Goal: Communication & Community: Answer question/provide support

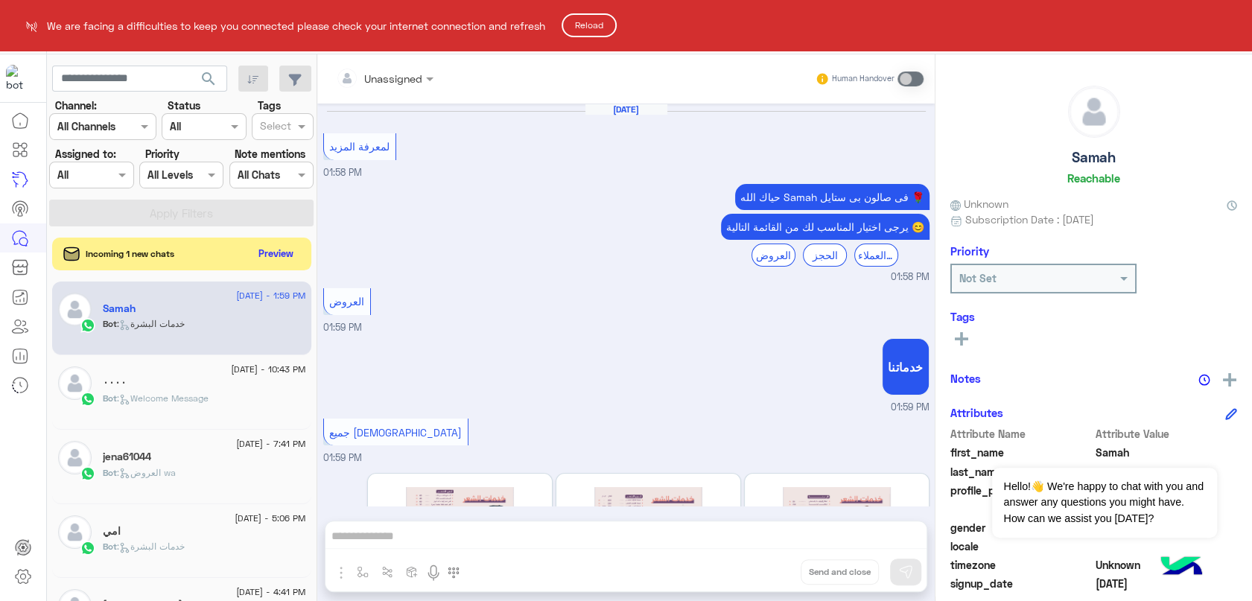
scroll to position [185, 0]
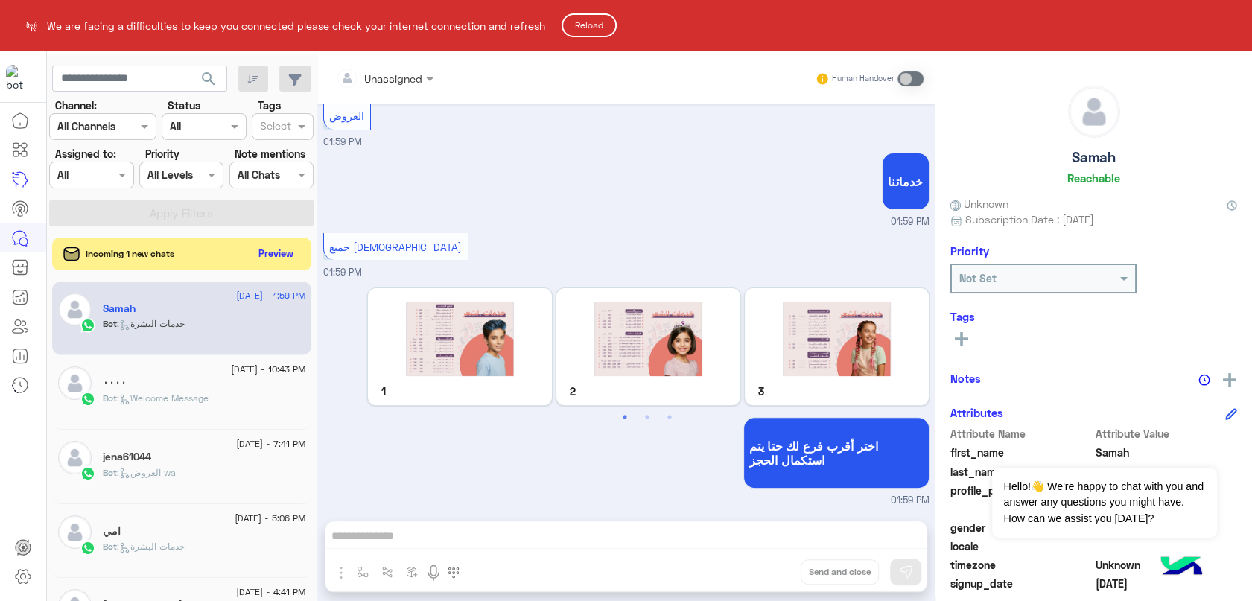
click at [599, 30] on button "Reload" at bounding box center [589, 25] width 55 height 24
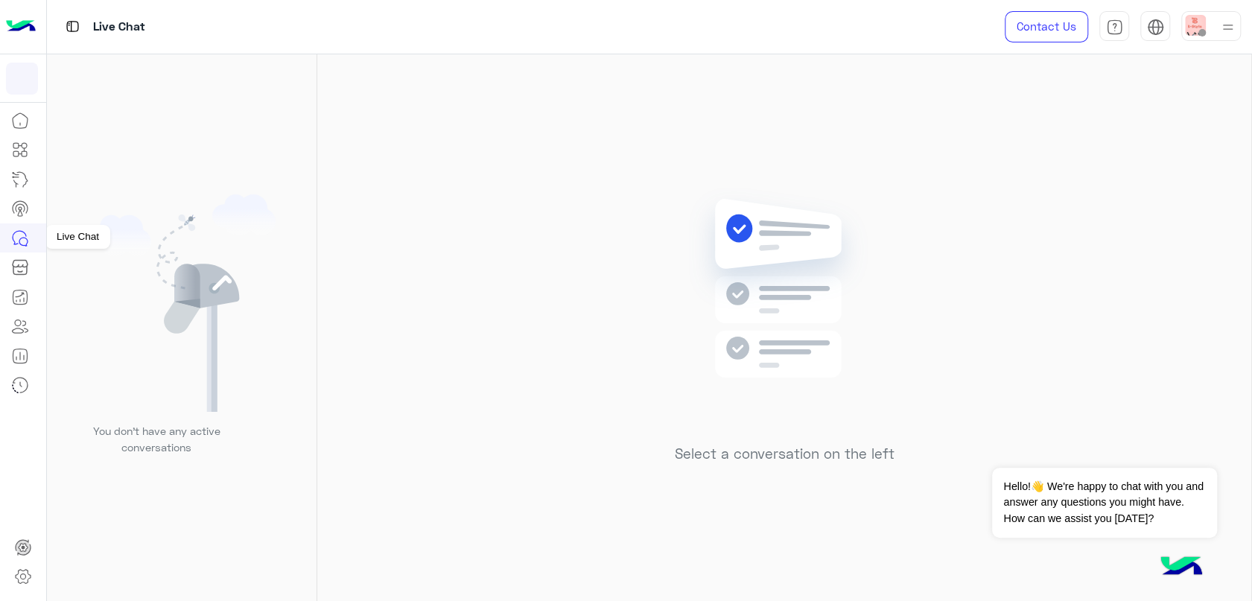
click at [10, 240] on link at bounding box center [20, 237] width 40 height 29
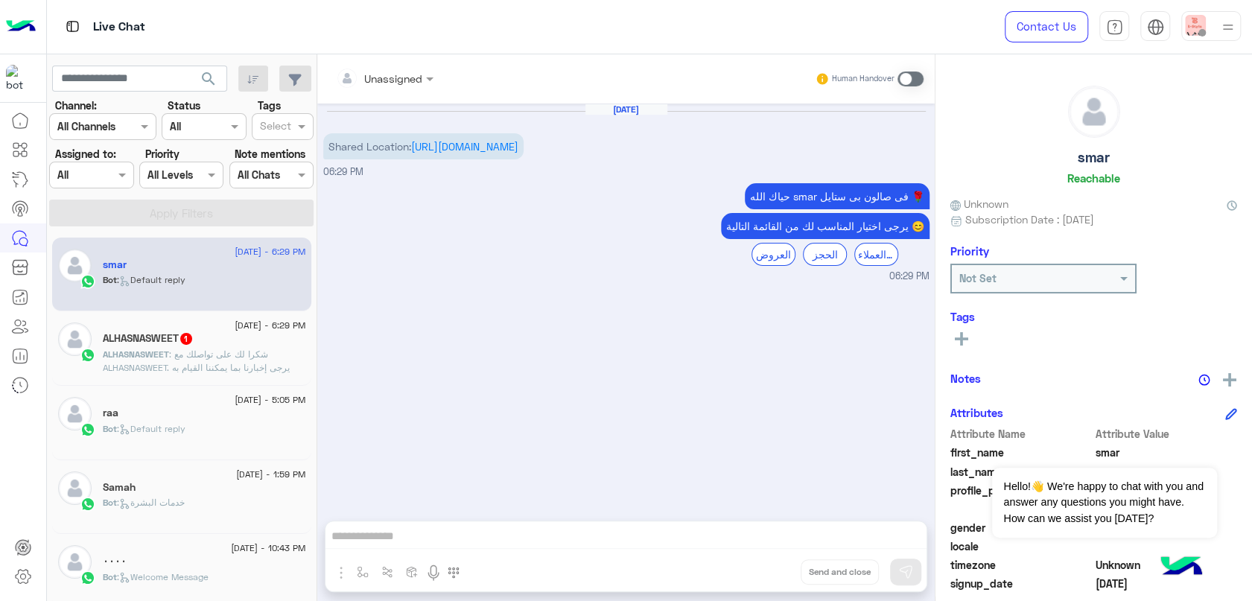
click at [242, 363] on span ": شكرا لك على تواصلك مع ALHASNASWEET. يرجى إخبارنا بما يمكننا القيام به لمساعدت…" at bounding box center [201, 374] width 197 height 51
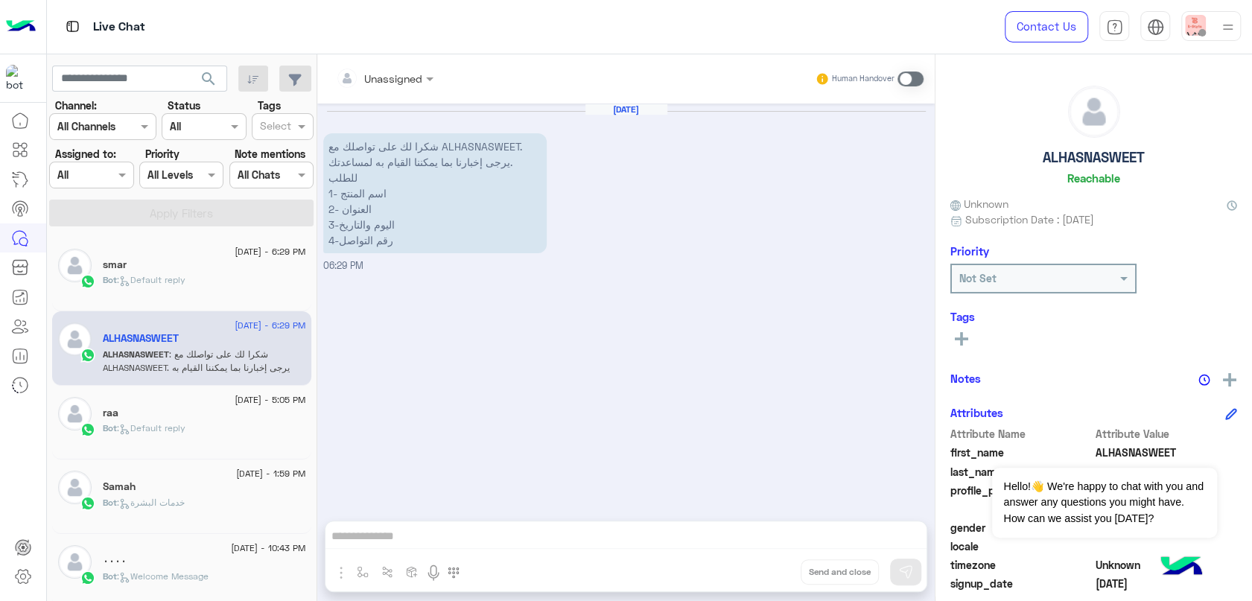
click at [254, 261] on div "smar" at bounding box center [204, 266] width 203 height 16
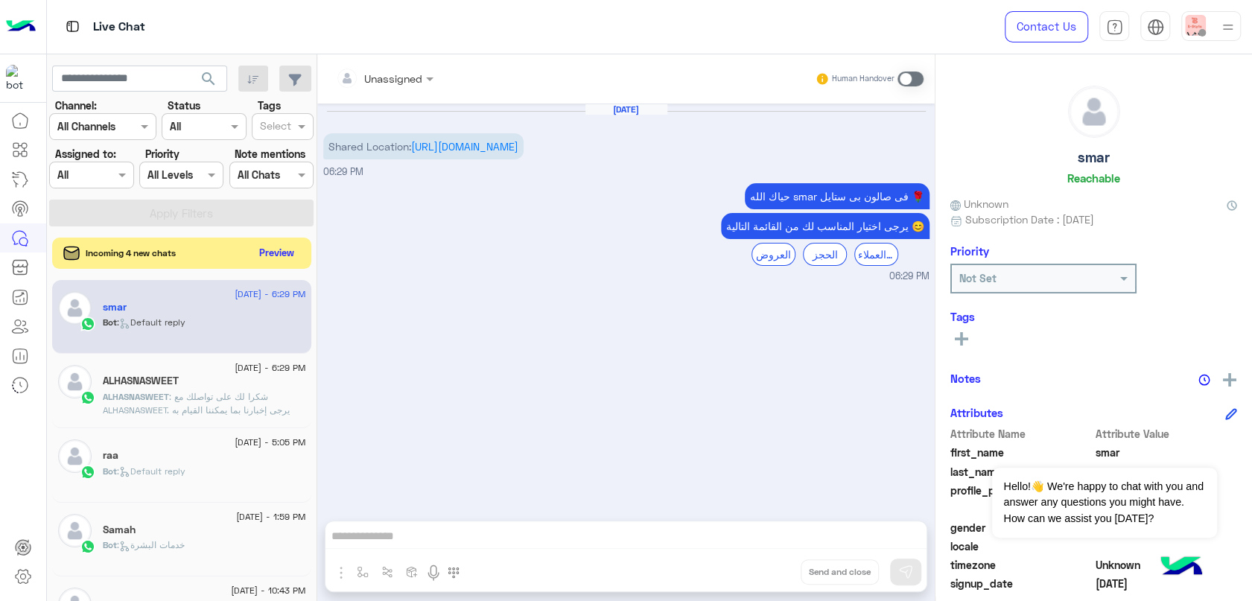
click at [264, 252] on button "Preview" at bounding box center [277, 253] width 46 height 20
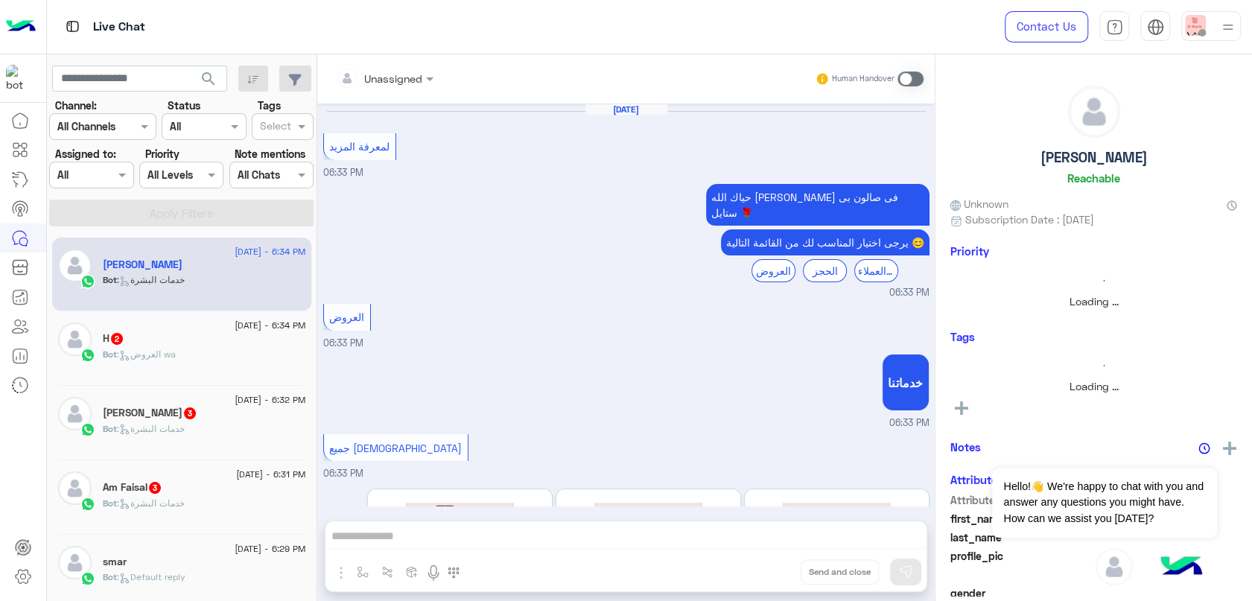
scroll to position [185, 0]
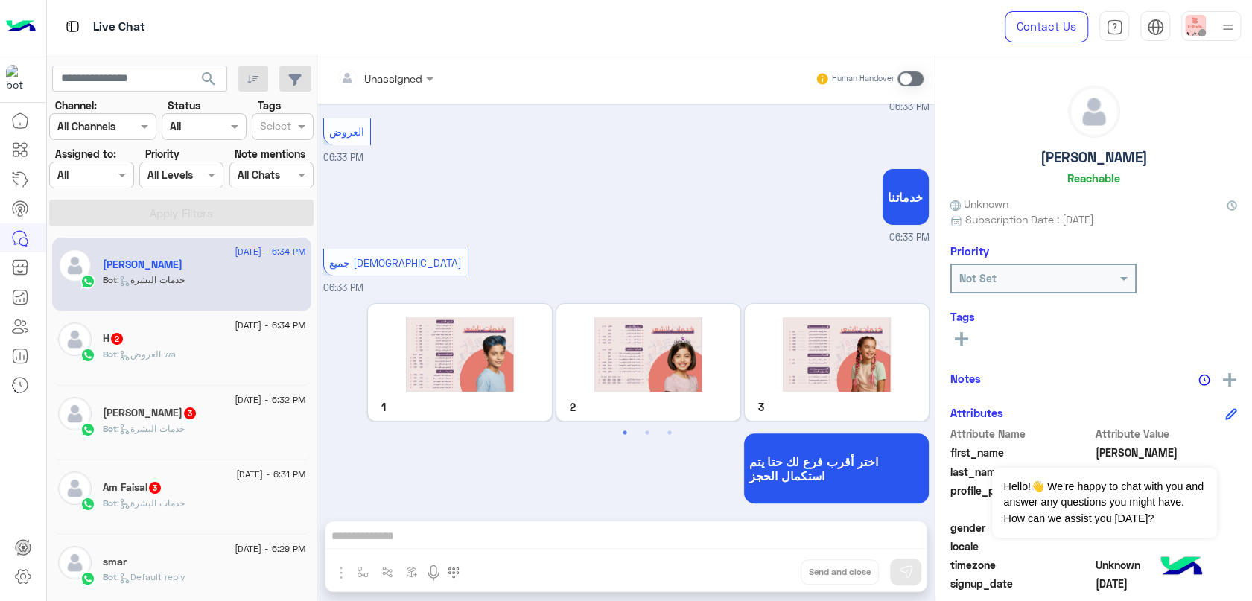
click at [207, 374] on div "16 September - 6:34 PM H 2 Bot : العروض wa" at bounding box center [181, 348] width 259 height 74
click at [153, 365] on div "Bot : العروض wa" at bounding box center [204, 361] width 203 height 26
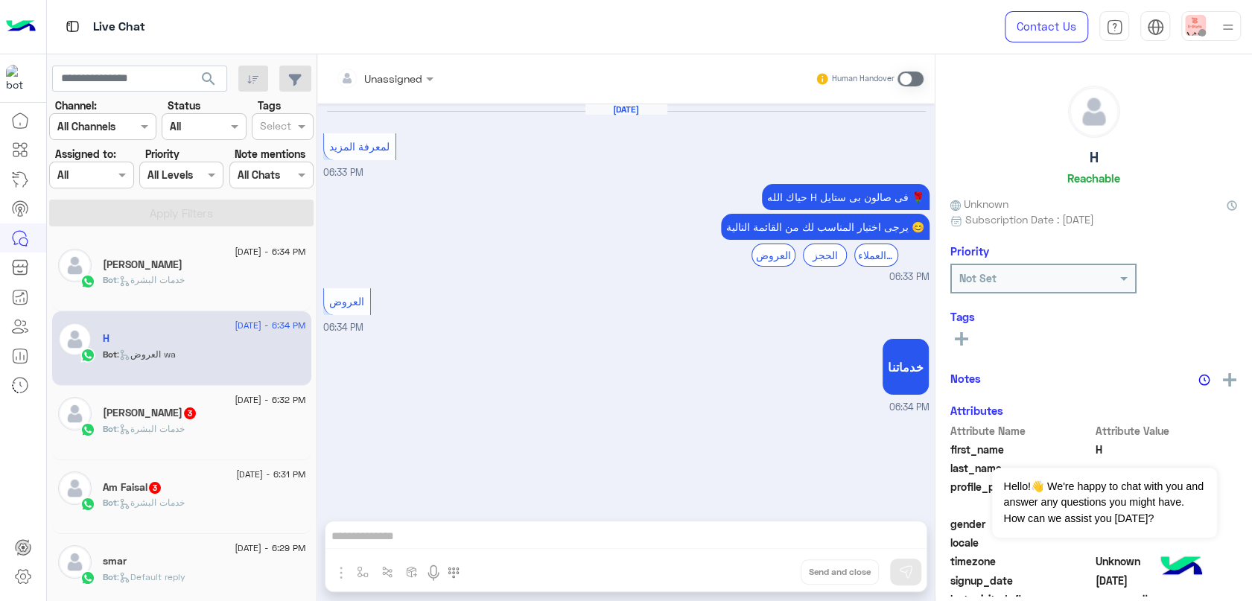
click at [171, 409] on h5 "محمد آل عريمه 3" at bounding box center [150, 413] width 95 height 13
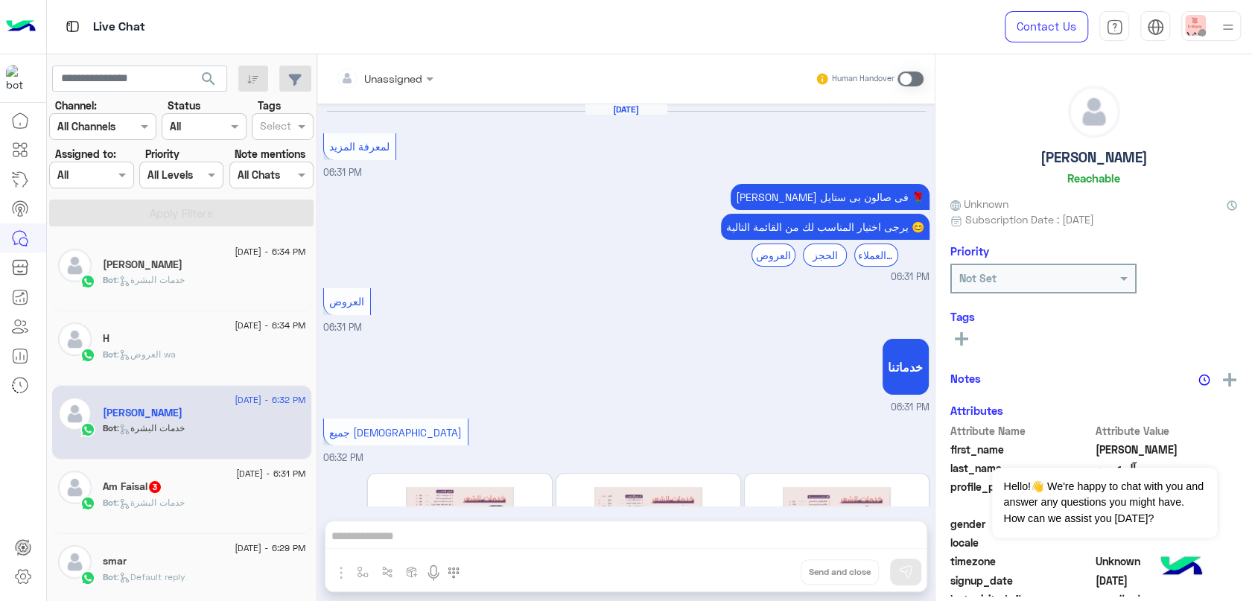
scroll to position [185, 0]
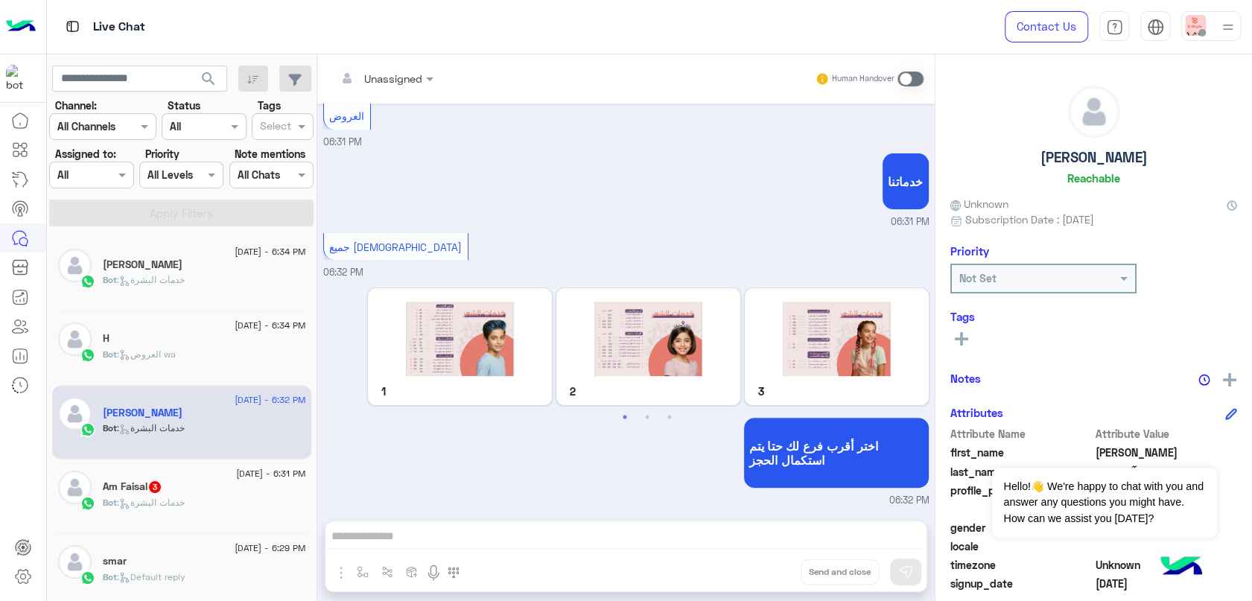
click at [166, 497] on span ": خدمات البشرة" at bounding box center [151, 502] width 68 height 11
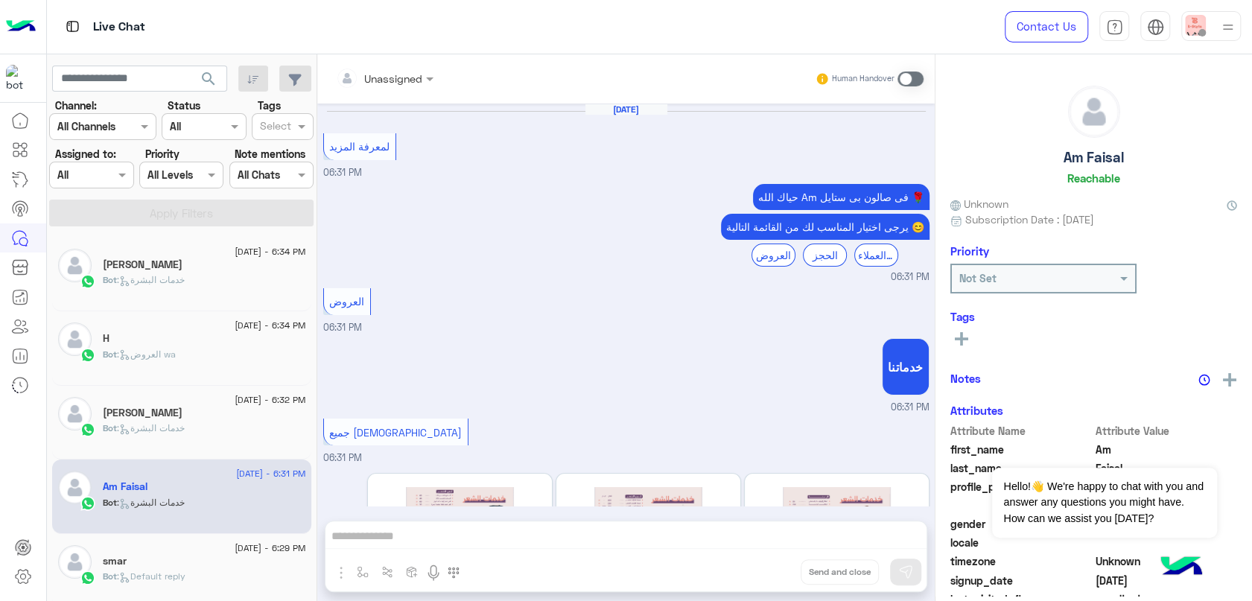
scroll to position [185, 0]
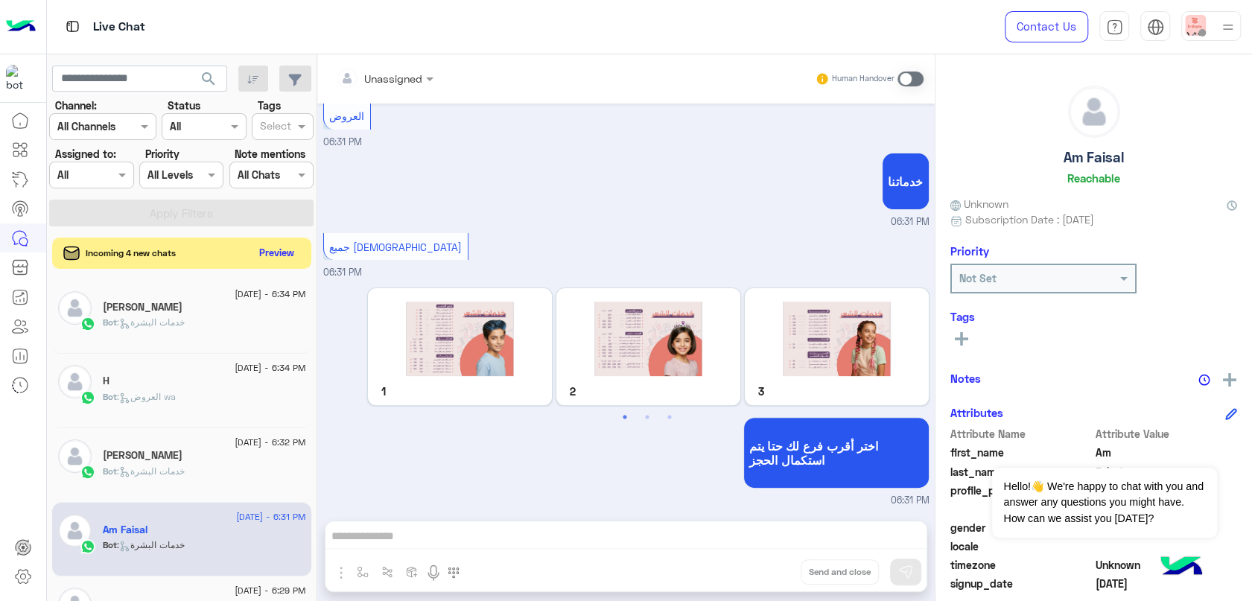
click at [267, 244] on button "Preview" at bounding box center [277, 253] width 46 height 20
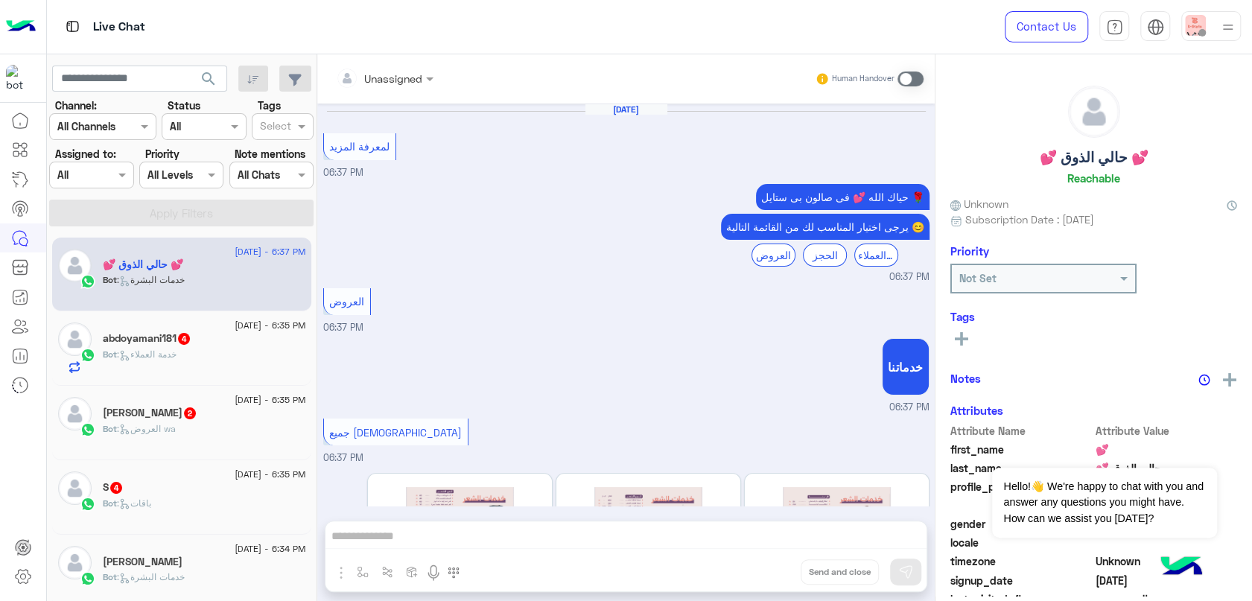
scroll to position [185, 0]
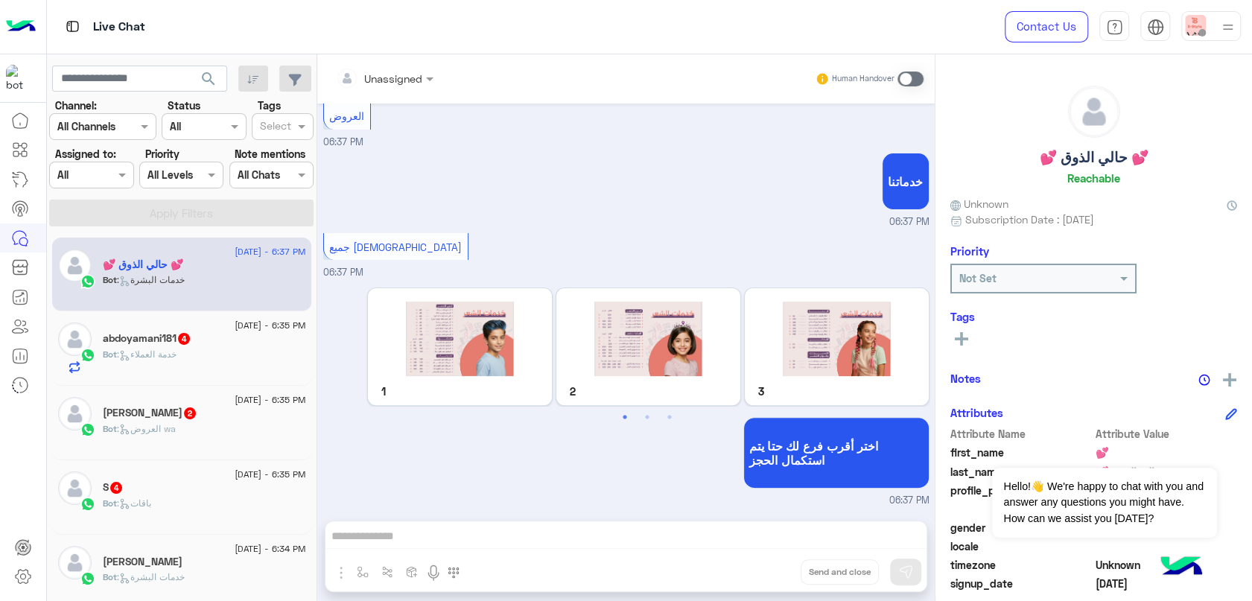
click at [188, 357] on div "Bot : خدمة العملاء" at bounding box center [204, 361] width 203 height 26
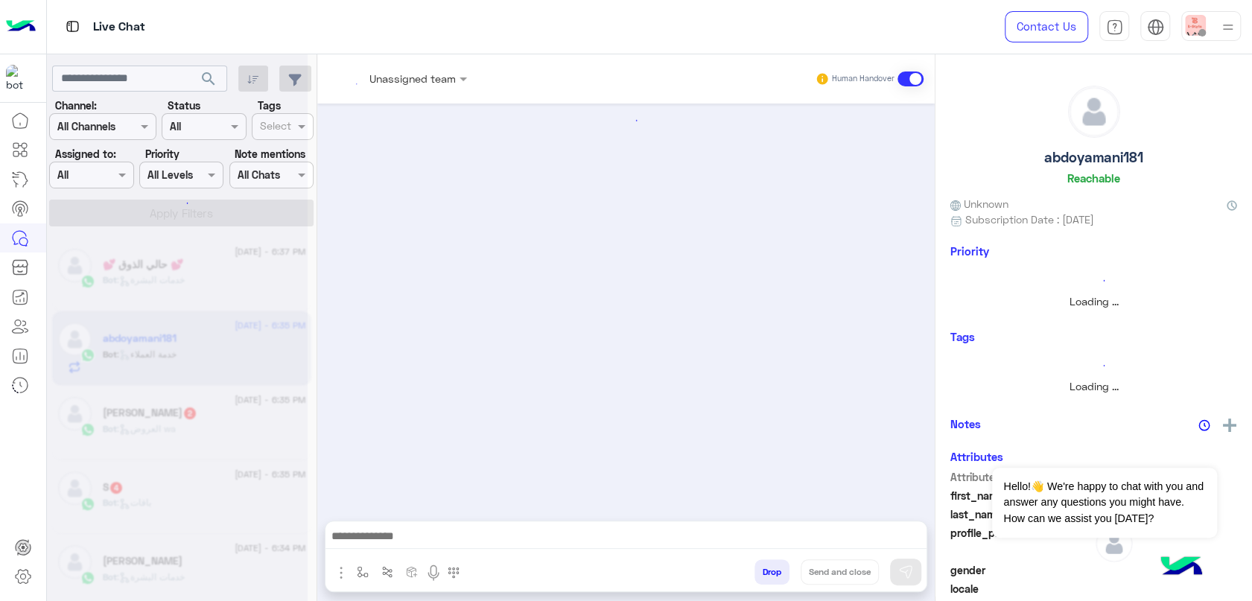
scroll to position [200, 0]
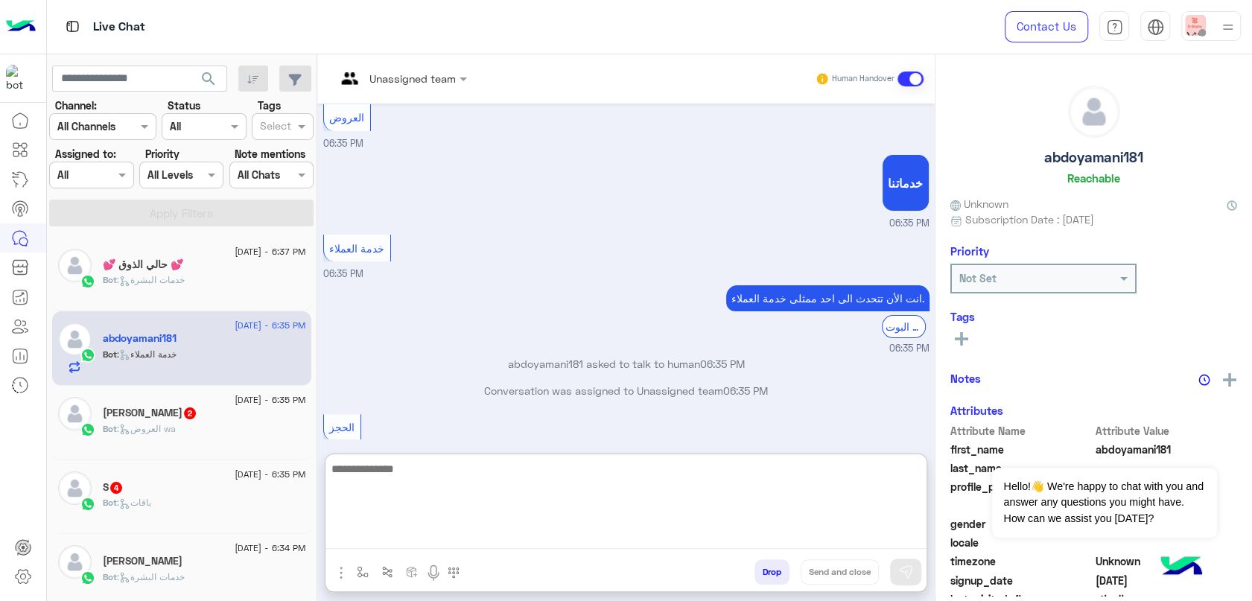
click at [578, 530] on textarea at bounding box center [625, 504] width 601 height 89
type textarea "**********"
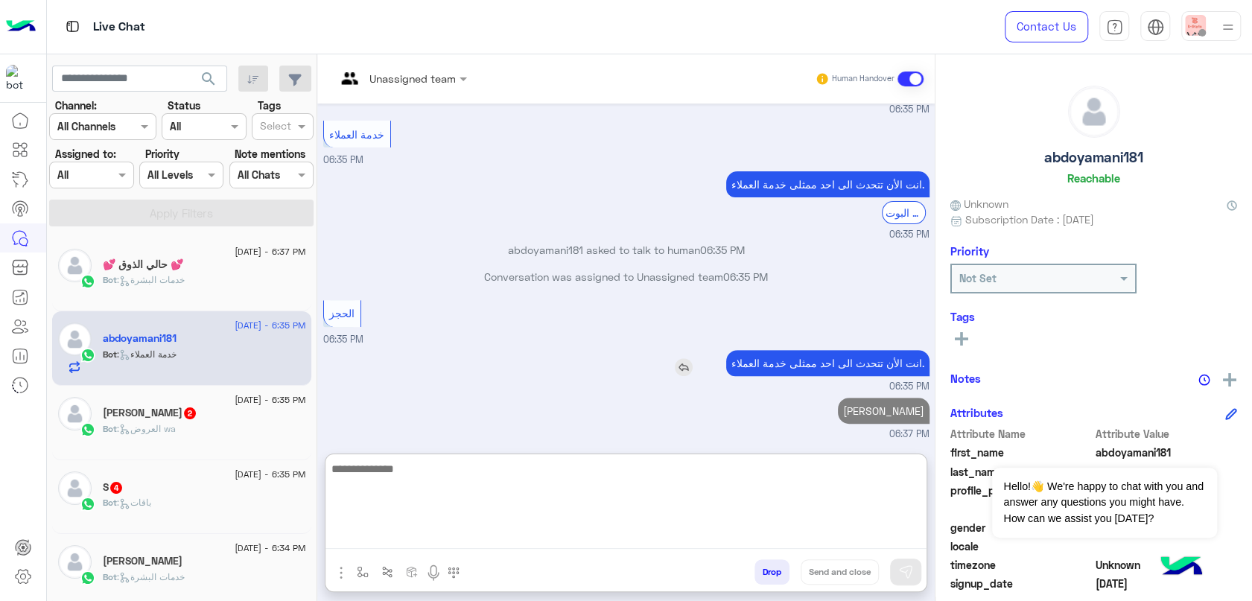
scroll to position [341, 0]
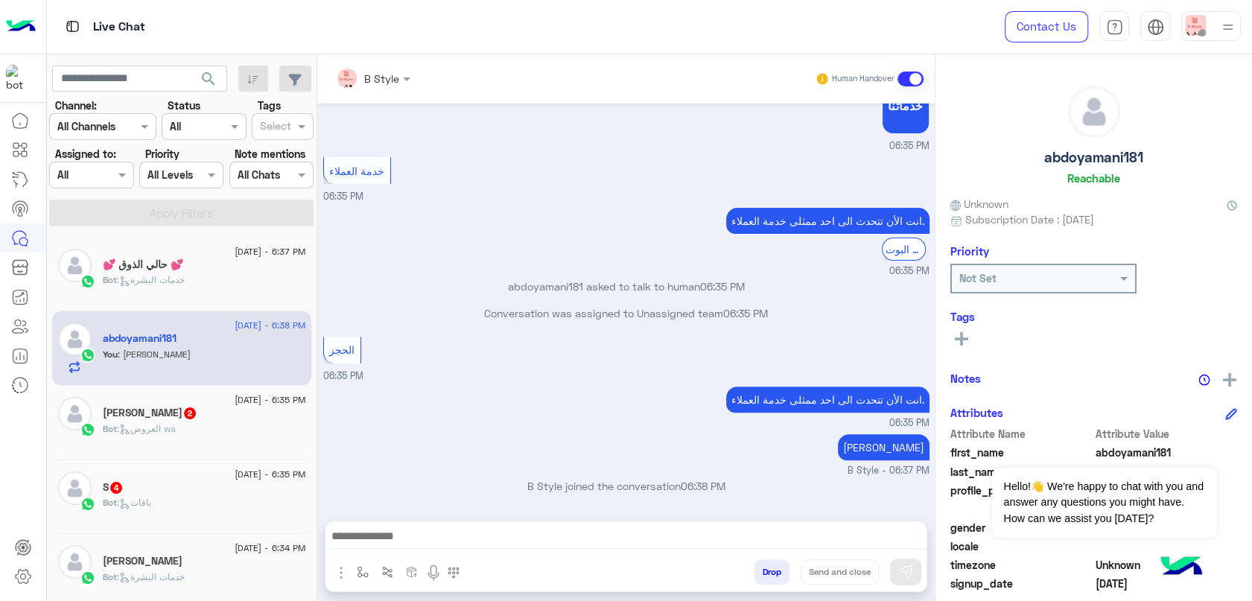
click at [195, 414] on div "Ashwaq 2" at bounding box center [204, 415] width 203 height 16
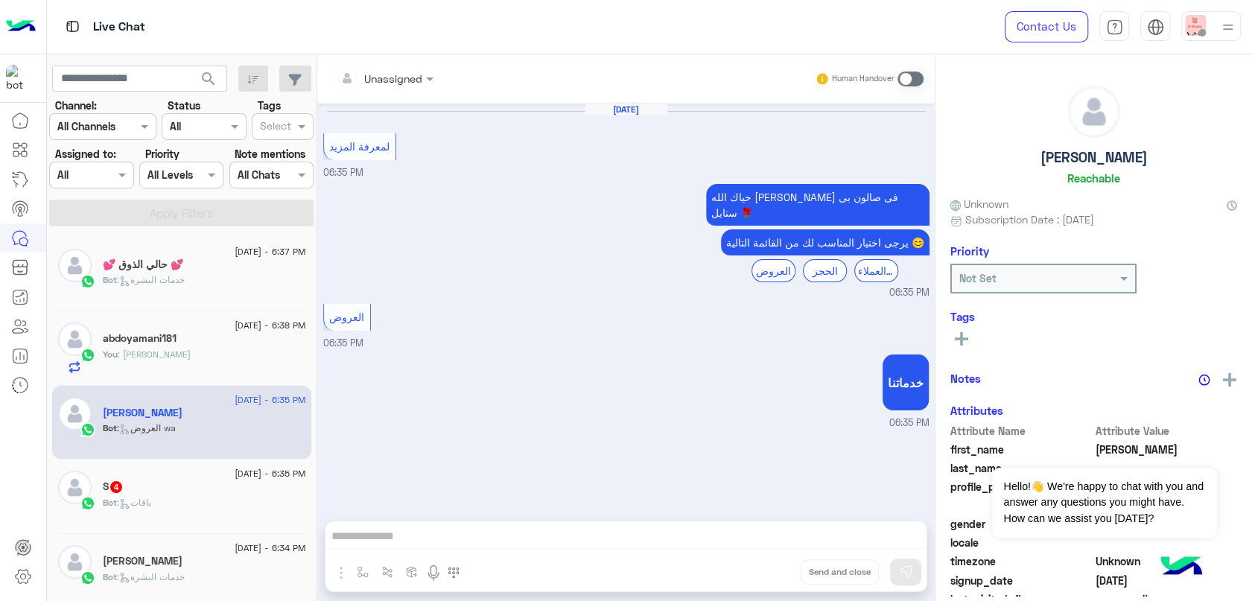
click at [182, 471] on div "16 September - 6:35 PM" at bounding box center [204, 476] width 203 height 10
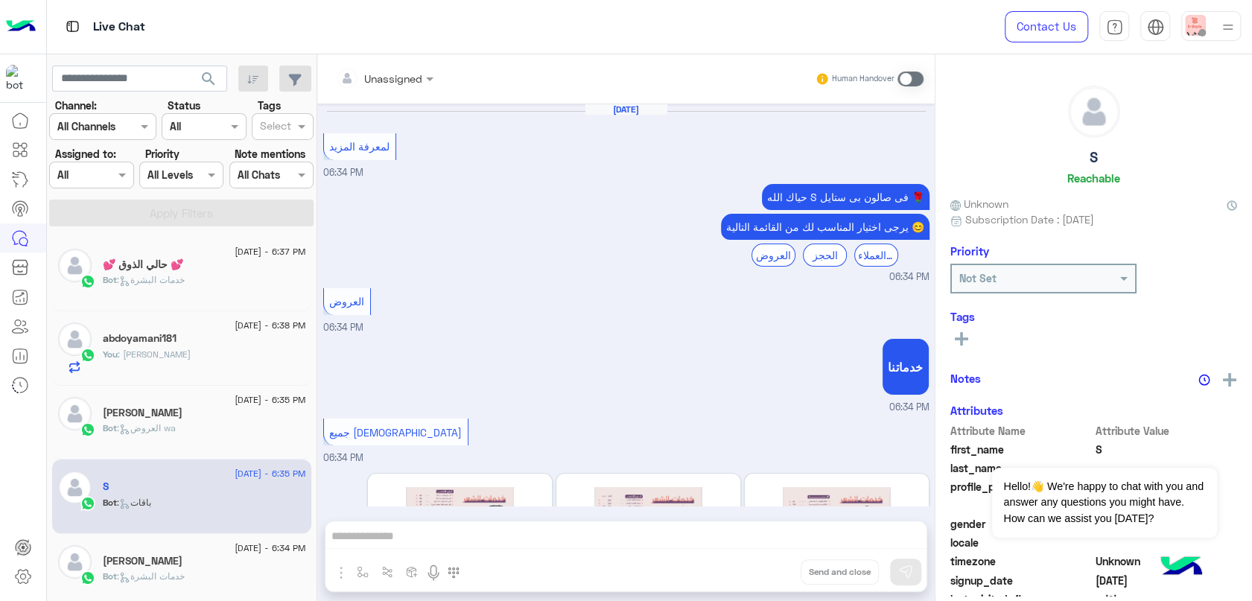
scroll to position [515, 0]
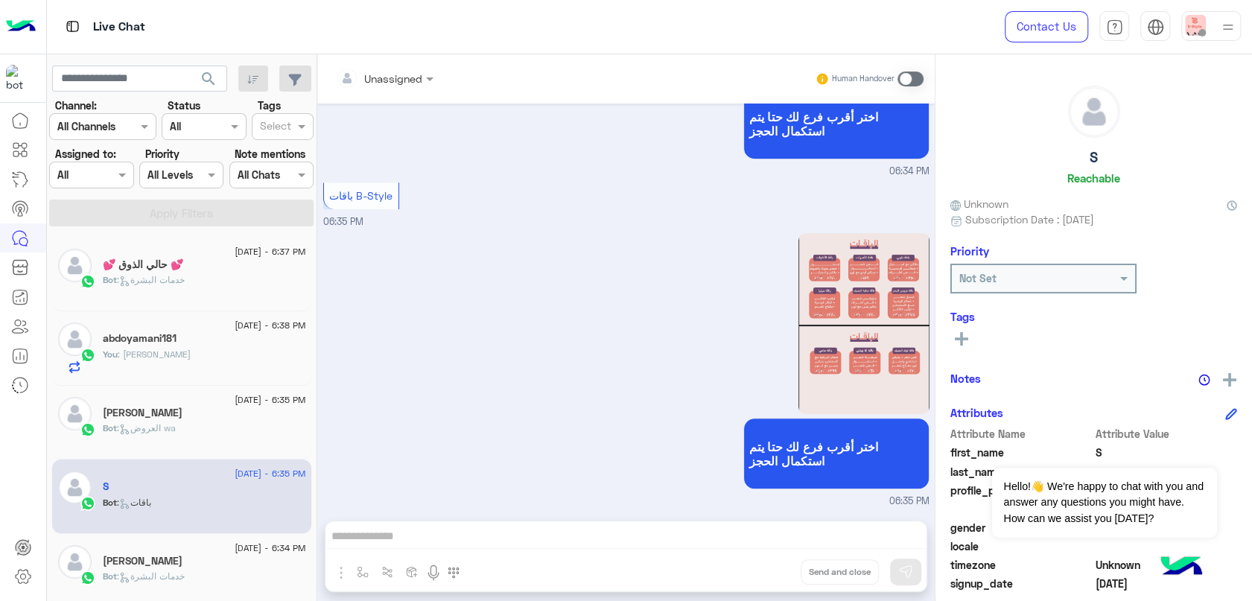
click at [218, 287] on div "Bot : خدمات البشرة" at bounding box center [204, 286] width 203 height 26
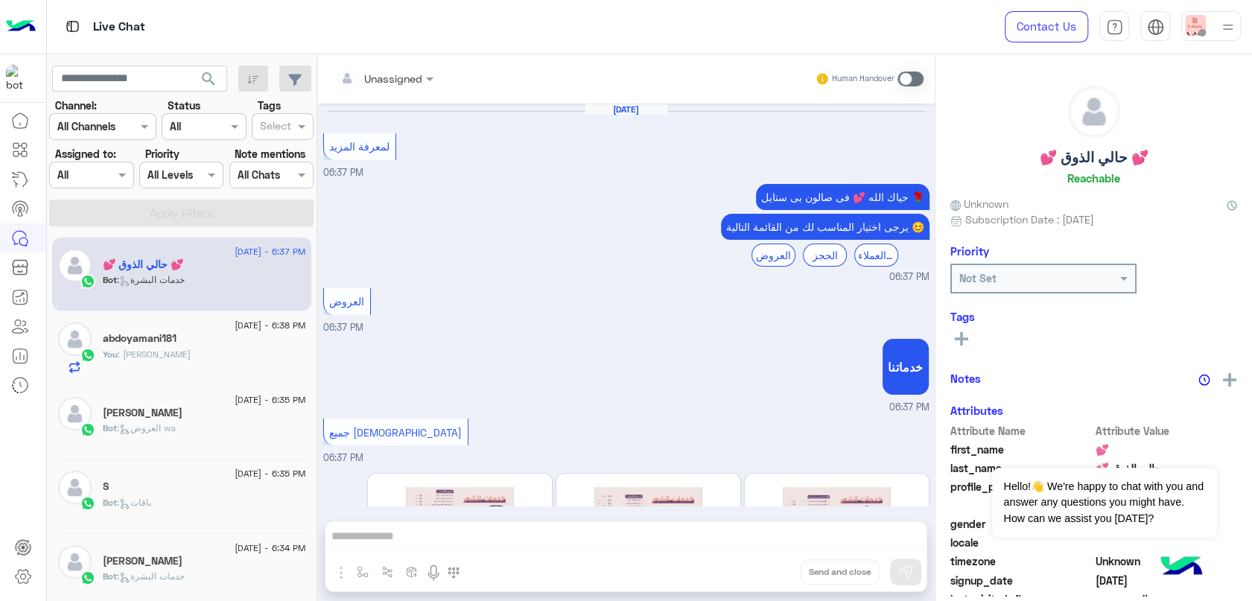
scroll to position [185, 0]
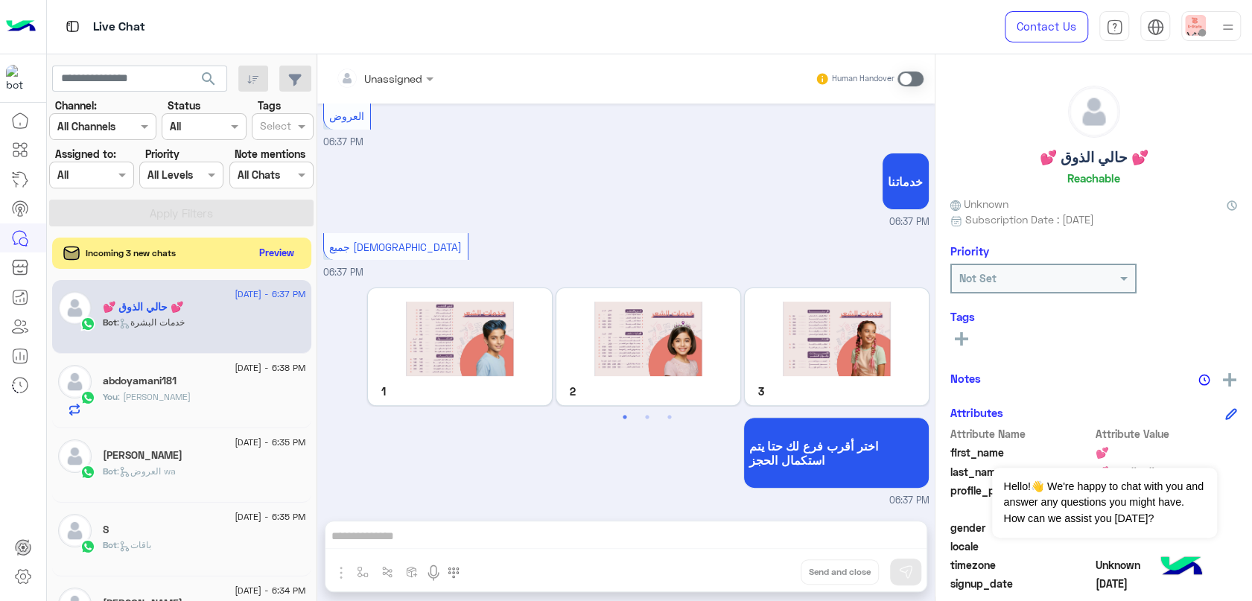
click at [271, 247] on button "Preview" at bounding box center [277, 253] width 46 height 20
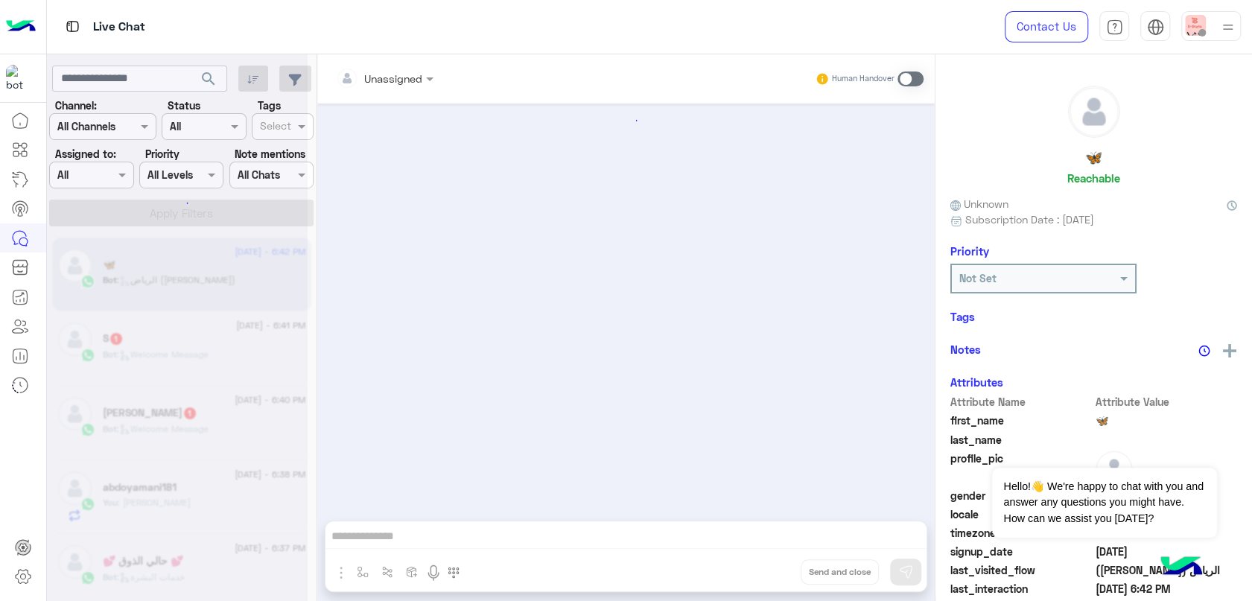
scroll to position [390, 0]
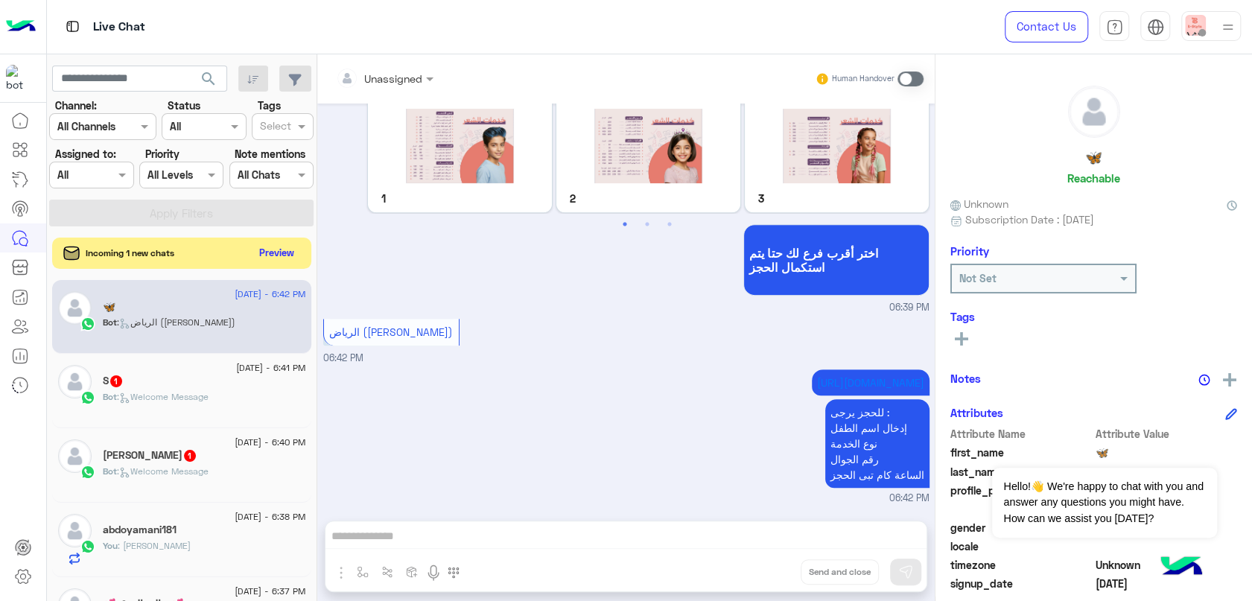
click at [259, 258] on button "Preview" at bounding box center [277, 253] width 46 height 20
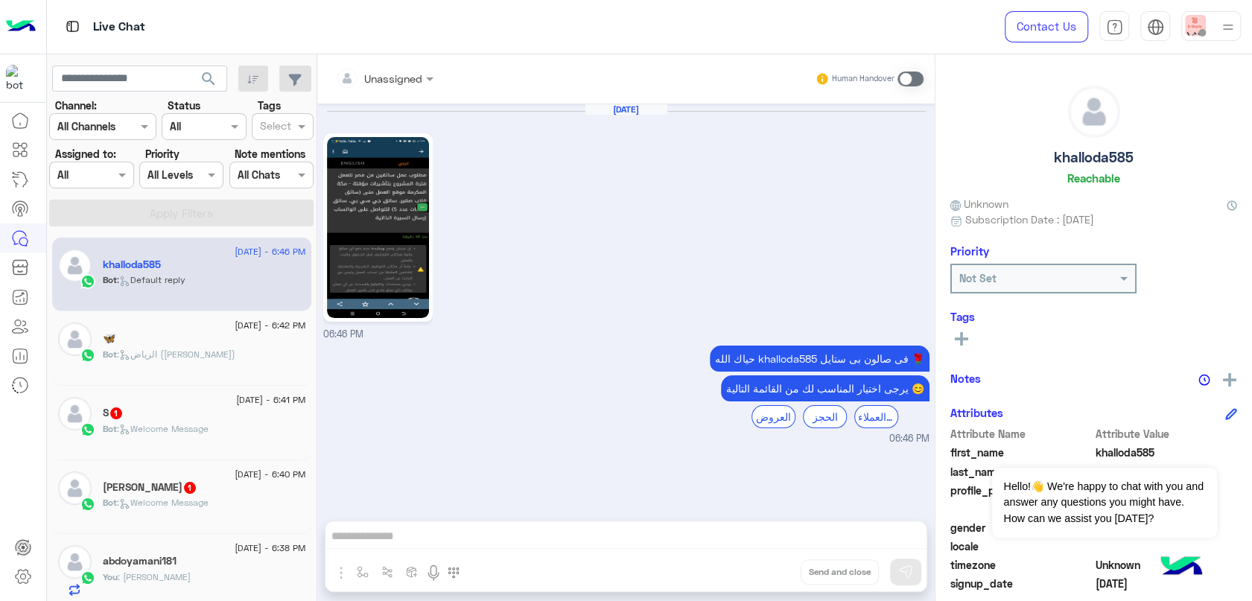
drag, startPoint x: 439, startPoint y: 230, endPoint x: 432, endPoint y: 231, distance: 7.5
click at [433, 230] on div "Sep 16, 2025 06:46 PM" at bounding box center [626, 223] width 606 height 238
click at [405, 232] on img at bounding box center [378, 227] width 102 height 181
click at [168, 432] on span ": Welcome Message" at bounding box center [163, 428] width 92 height 11
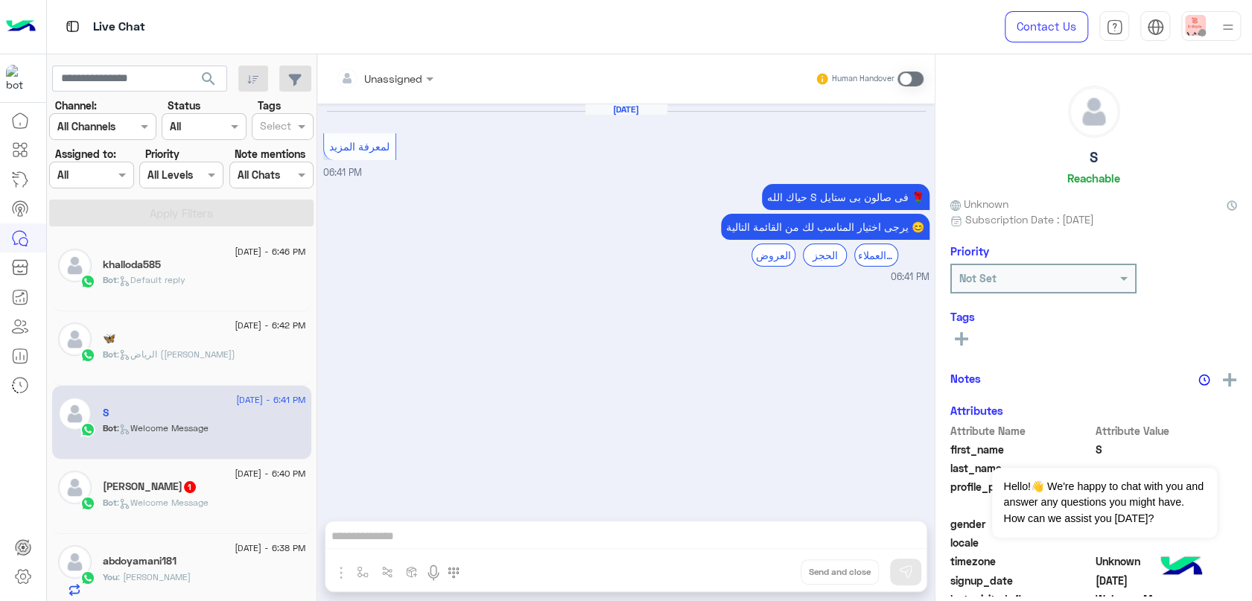
click at [184, 485] on div "ابو لارين 1" at bounding box center [204, 488] width 203 height 16
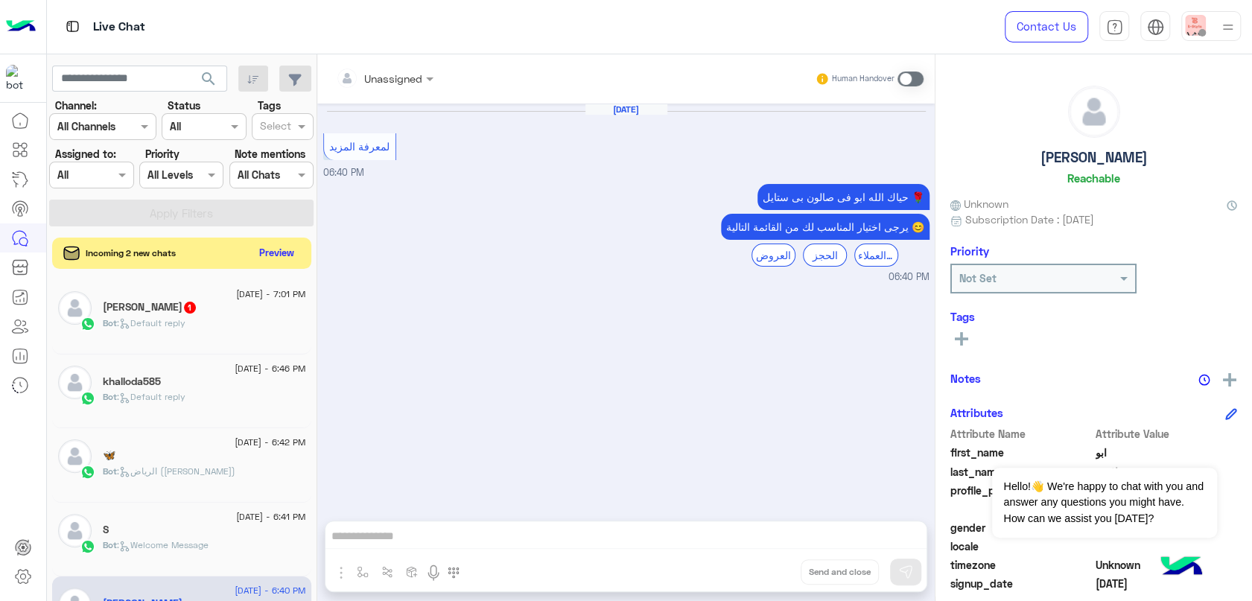
click at [291, 248] on button "Preview" at bounding box center [277, 253] width 46 height 20
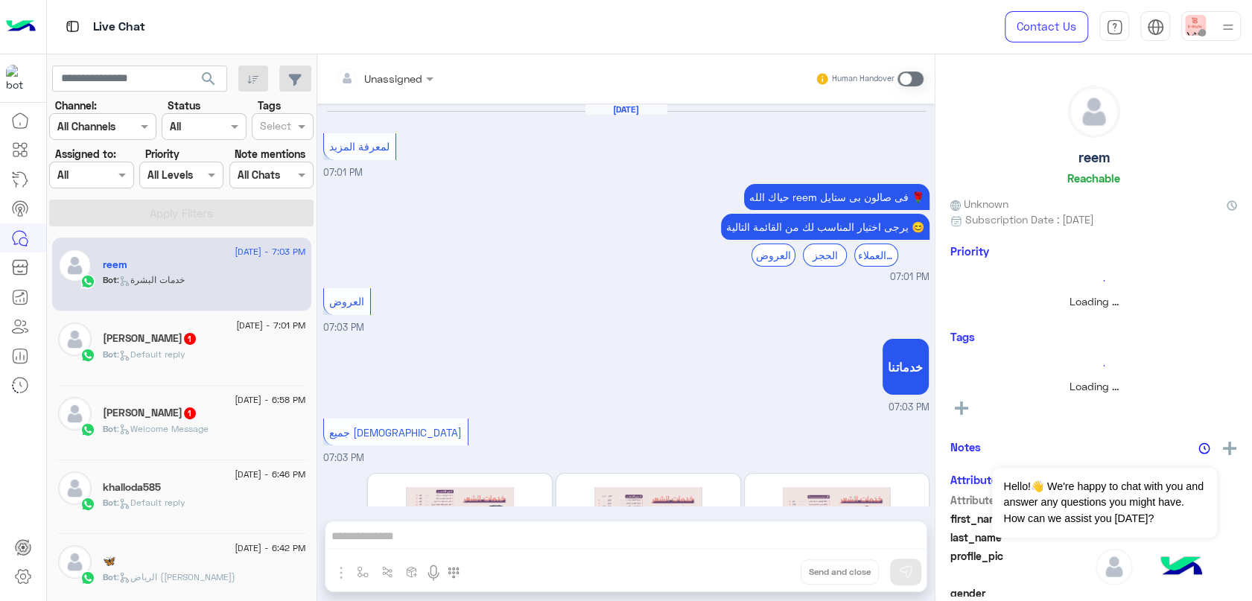
scroll to position [185, 0]
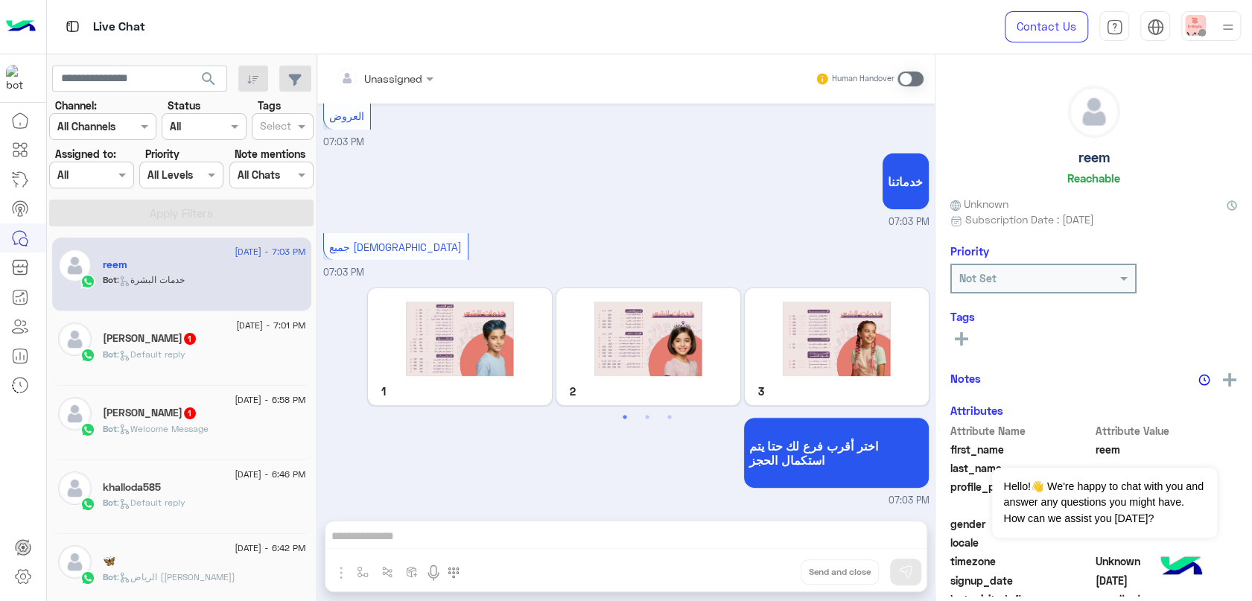
click at [169, 363] on div "Bot : Default reply" at bounding box center [204, 361] width 203 height 26
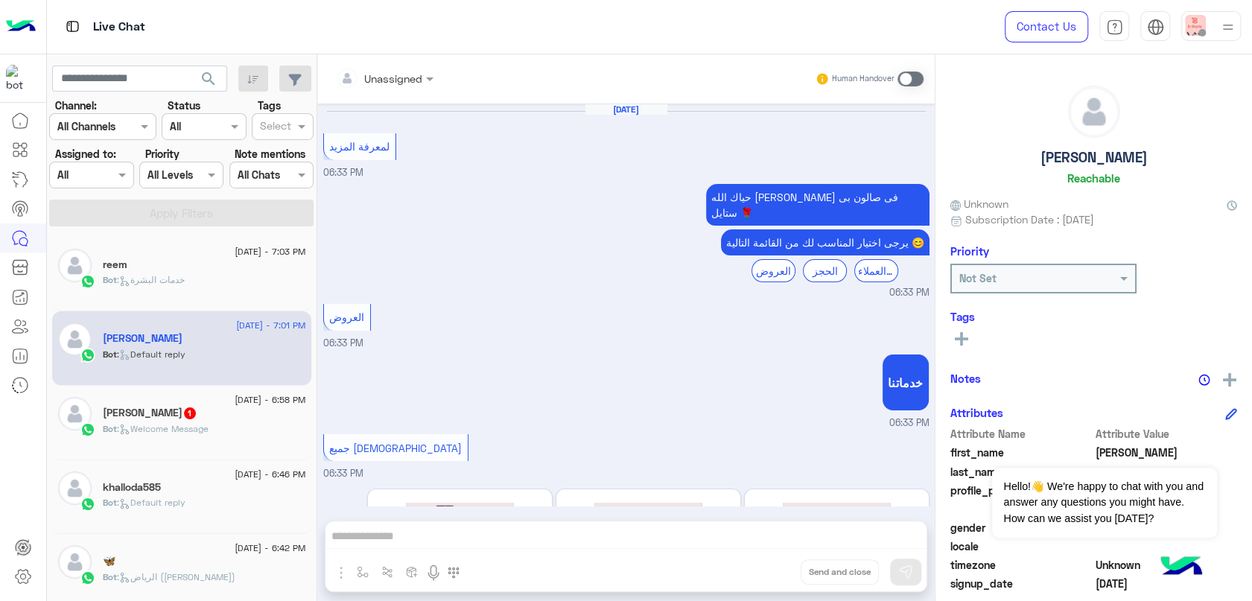
scroll to position [338, 0]
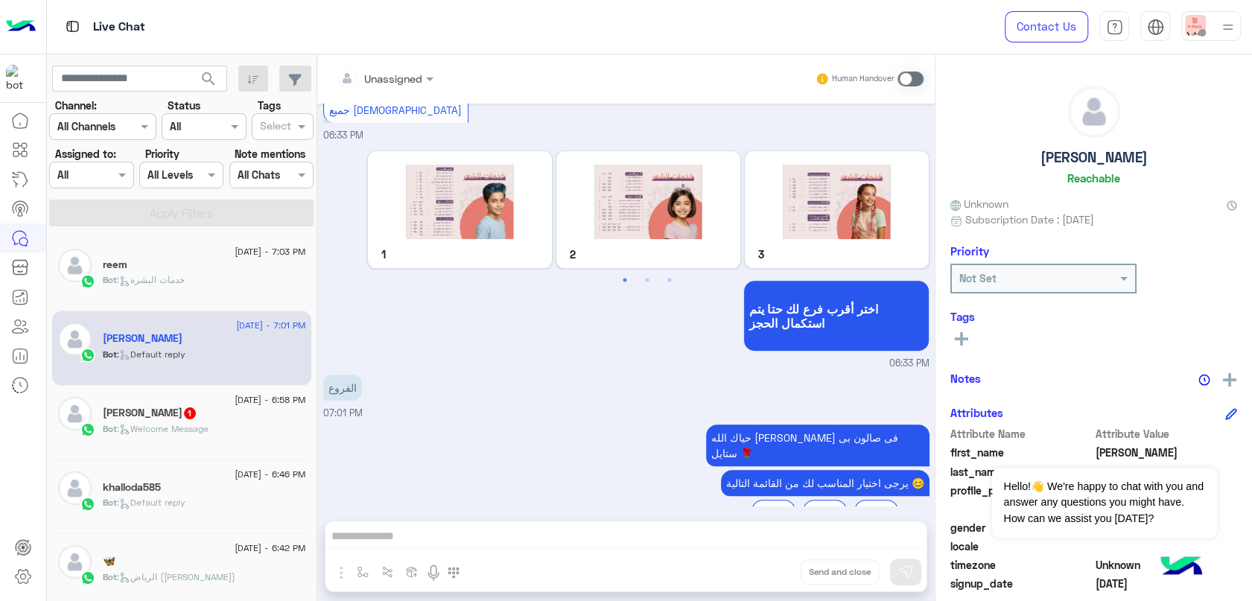
click at [156, 407] on div "Saif 1" at bounding box center [204, 415] width 203 height 16
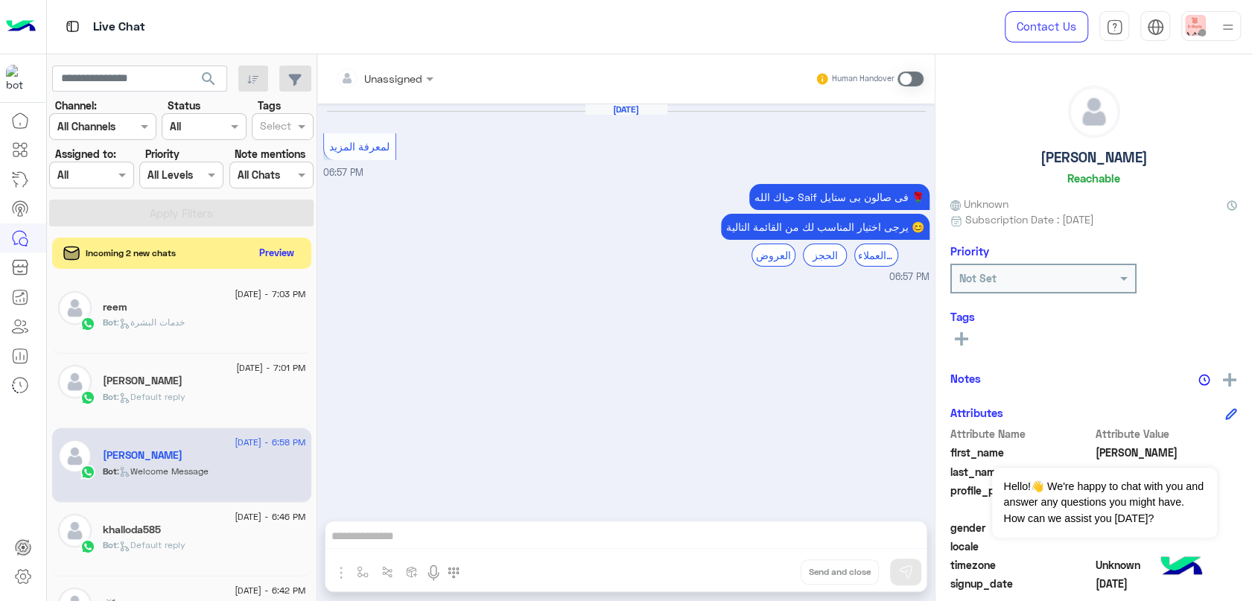
click at [294, 259] on button "Preview" at bounding box center [277, 253] width 46 height 20
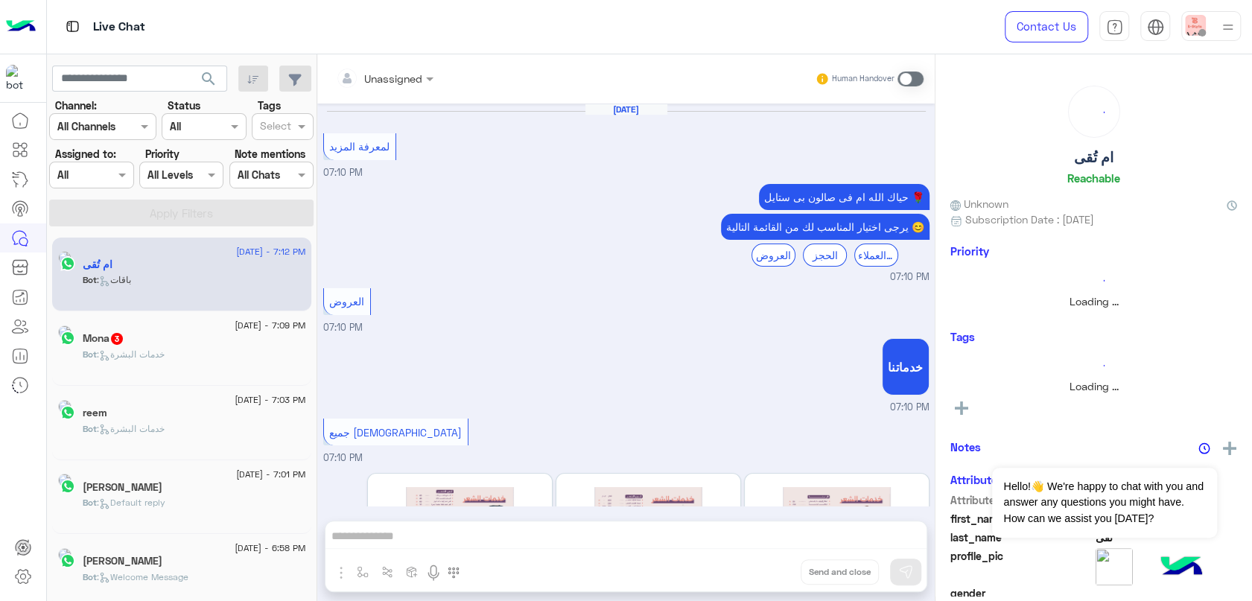
scroll to position [515, 0]
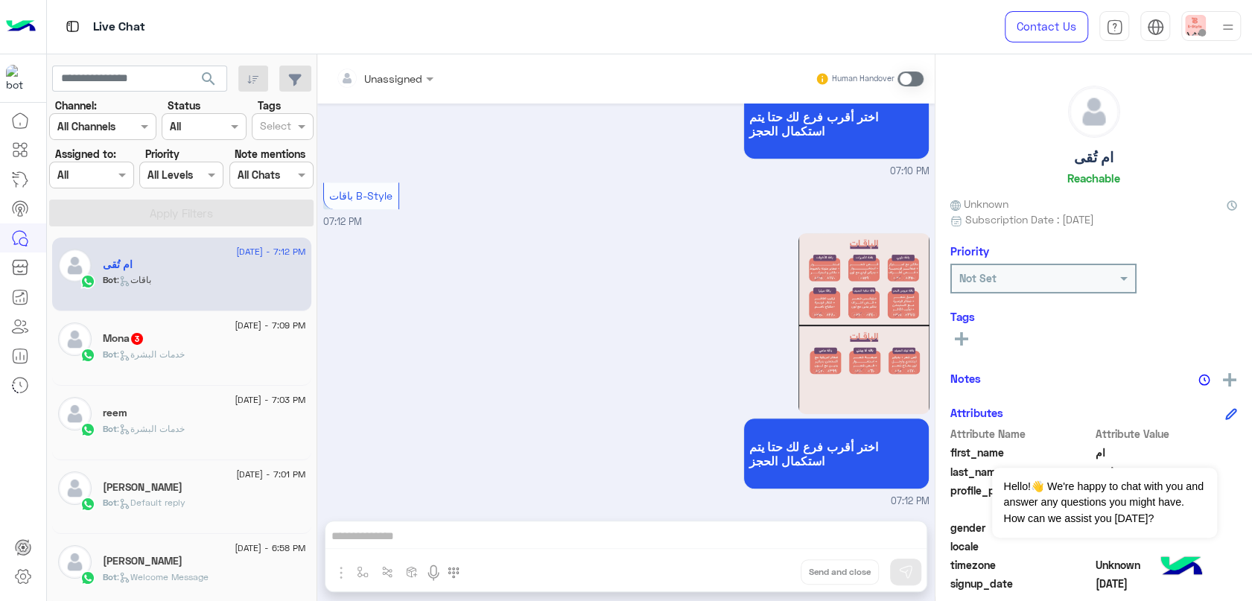
click at [191, 361] on div "Bot : خدمات البشرة" at bounding box center [204, 361] width 203 height 26
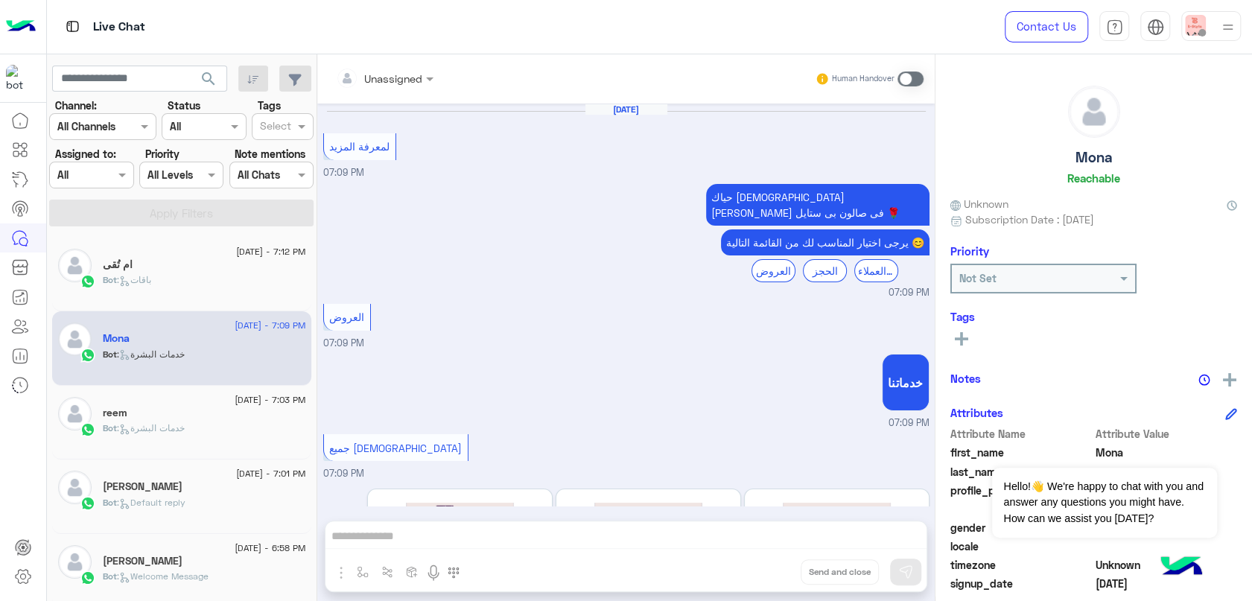
scroll to position [185, 0]
